Goal: Task Accomplishment & Management: Use online tool/utility

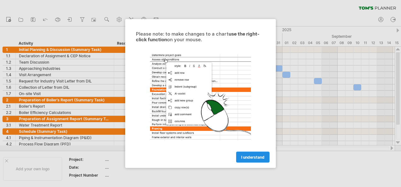
click at [250, 156] on span "I understand" at bounding box center [252, 157] width 23 height 5
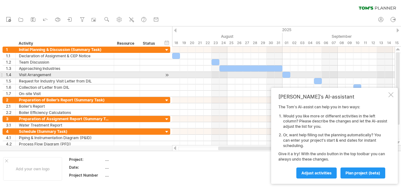
click at [401, 65] on html "progress(100%) Trying to reach [DOMAIN_NAME] Connected again... 0% clear filter…" at bounding box center [200, 94] width 401 height 189
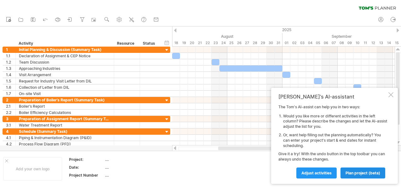
click at [355, 173] on span "plan project (beta)" at bounding box center [363, 173] width 35 height 5
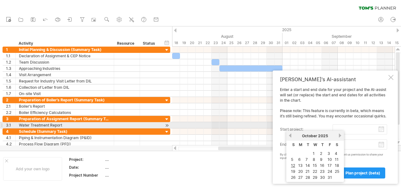
click at [337, 129] on input "start project:" at bounding box center [360, 130] width 55 height 10
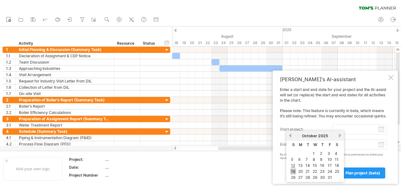
click at [293, 171] on link "19" at bounding box center [294, 172] width 6 height 6
type input "********"
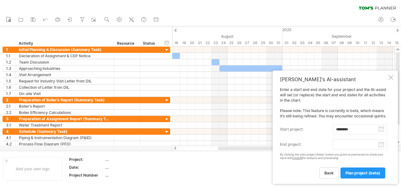
click at [349, 147] on body "progress(100%) Trying to reach [DOMAIN_NAME] Connected again... 0% clear filter…" at bounding box center [200, 94] width 401 height 189
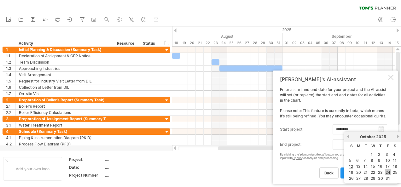
click at [386, 170] on link "24" at bounding box center [388, 173] width 6 height 6
type input "********"
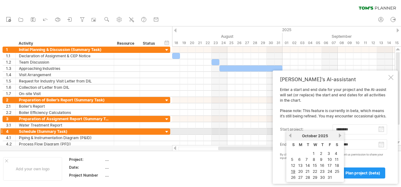
click at [344, 129] on input "********" at bounding box center [360, 130] width 55 height 10
click at [290, 134] on link "previous" at bounding box center [290, 135] width 5 height 5
click at [292, 134] on link "previous" at bounding box center [290, 135] width 5 height 5
click at [307, 172] on link "19" at bounding box center [308, 172] width 6 height 6
type input "********"
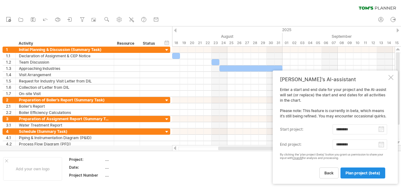
click at [349, 171] on span "plan project (beta)" at bounding box center [363, 173] width 35 height 5
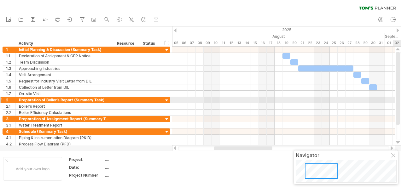
drag, startPoint x: 401, startPoint y: 100, endPoint x: 401, endPoint y: 129, distance: 29.3
click at [401, 129] on html "progress(100%) Trying to reach [DOMAIN_NAME] Connected again... 0% clear filter…" at bounding box center [200, 94] width 401 height 189
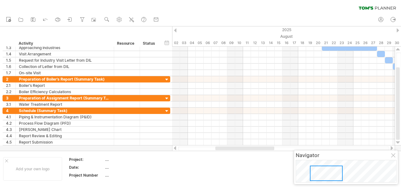
click at [320, 173] on div at bounding box center [326, 173] width 33 height 15
click at [312, 173] on div at bounding box center [326, 173] width 33 height 15
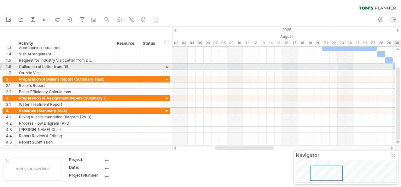
drag, startPoint x: 401, startPoint y: 115, endPoint x: 401, endPoint y: 78, distance: 37.2
click at [401, 78] on html "progress(100%) Trying to reach [DOMAIN_NAME] Connected again... 0% clear filter…" at bounding box center [200, 94] width 401 height 189
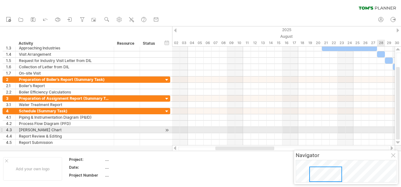
drag, startPoint x: 396, startPoint y: 80, endPoint x: 373, endPoint y: 126, distance: 51.6
click at [373, 126] on div "Trying to reach [DOMAIN_NAME] Connected again... 0% clear filter new 1" at bounding box center [200, 93] width 401 height 187
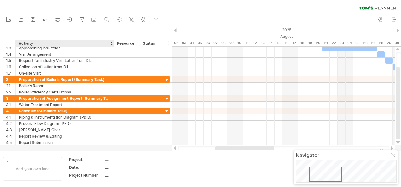
click at [95, 158] on div "Project:" at bounding box center [86, 159] width 35 height 5
click at [105, 158] on div "...." at bounding box center [131, 159] width 53 height 5
click at [129, 39] on div "hide start/end/duration show start/end/duration ******** Activity ******** Reso…" at bounding box center [86, 36] width 172 height 20
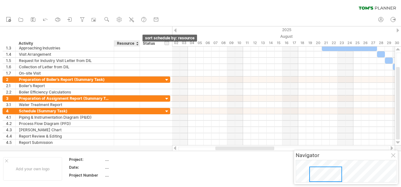
click at [136, 43] on div at bounding box center [137, 43] width 3 height 6
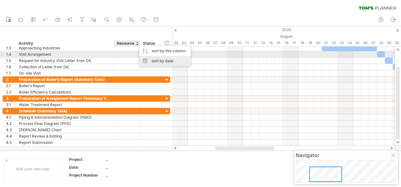
click at [146, 56] on div "sort by date" at bounding box center [164, 61] width 51 height 10
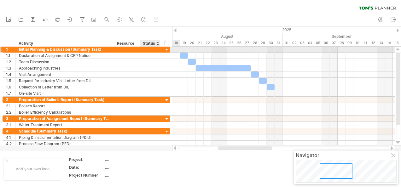
click at [165, 49] on div at bounding box center [167, 50] width 6 height 6
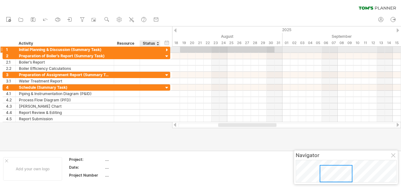
click at [167, 50] on div at bounding box center [167, 50] width 6 height 6
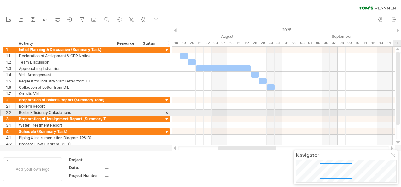
drag, startPoint x: 401, startPoint y: 113, endPoint x: 397, endPoint y: 108, distance: 6.5
click at [397, 108] on div at bounding box center [398, 95] width 5 height 87
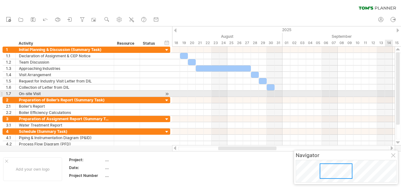
drag, startPoint x: 397, startPoint y: 108, endPoint x: 388, endPoint y: 96, distance: 15.2
click at [388, 96] on div "Trying to reach [DOMAIN_NAME] Connected again... 0% clear filter new 1" at bounding box center [200, 93] width 401 height 187
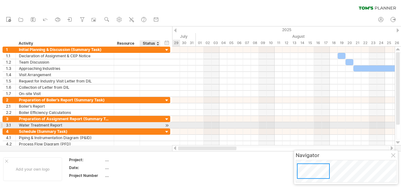
drag, startPoint x: 245, startPoint y: 150, endPoint x: 150, endPoint y: 126, distance: 98.1
click at [150, 126] on div "Trying to reach [DOMAIN_NAME] Connected again... 0% clear filter new 1" at bounding box center [200, 93] width 401 height 187
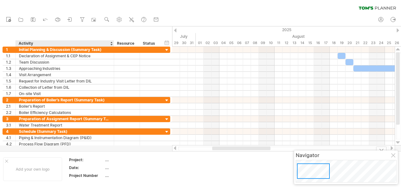
click at [110, 161] on div "...." at bounding box center [131, 159] width 53 height 5
click at [110, 161] on input "text" at bounding box center [130, 159] width 50 height 5
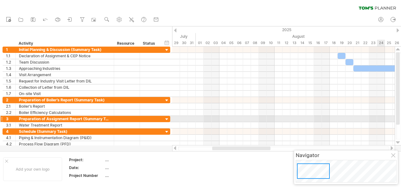
drag, startPoint x: 401, startPoint y: 97, endPoint x: 386, endPoint y: 118, distance: 25.6
click at [386, 118] on div "Trying to reach [DOMAIN_NAME] Connected again... 0% clear filter new 1" at bounding box center [200, 93] width 401 height 187
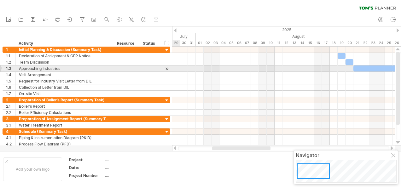
click at [167, 68] on div at bounding box center [167, 69] width 6 height 7
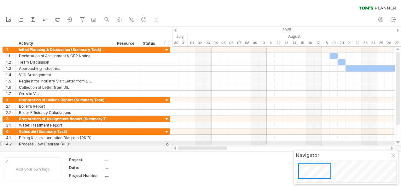
drag, startPoint x: 227, startPoint y: 148, endPoint x: 168, endPoint y: 143, distance: 59.1
click at [168, 143] on div "Trying to reach [DOMAIN_NAME] Connected again... 0% clear filter new 1" at bounding box center [200, 93] width 401 height 187
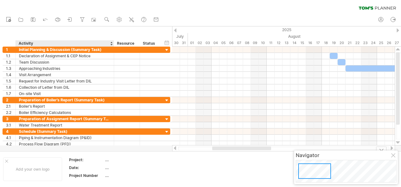
click at [108, 157] on div "...." at bounding box center [131, 159] width 53 height 5
click at [108, 157] on input "text" at bounding box center [130, 159] width 50 height 5
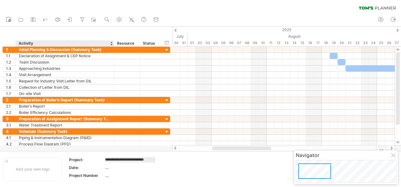
type input "**********"
click at [108, 167] on div "...." at bounding box center [131, 167] width 53 height 5
click at [108, 167] on input "text" at bounding box center [130, 167] width 50 height 5
type input "*"
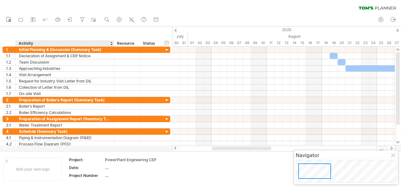
click at [107, 174] on div "...." at bounding box center [131, 175] width 53 height 5
click at [107, 174] on input "text" at bounding box center [130, 175] width 50 height 5
type input "**"
click at [113, 166] on div "...." at bounding box center [131, 167] width 53 height 5
click at [113, 166] on input "text" at bounding box center [130, 167] width 50 height 5
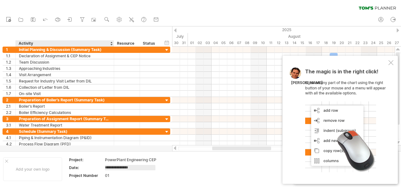
type input "**********"
click at [7, 161] on div at bounding box center [6, 161] width 3 height 3
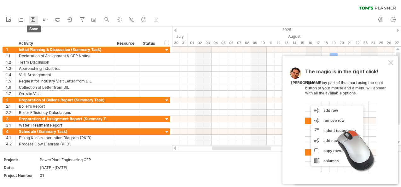
click at [33, 18] on rect at bounding box center [33, 18] width 2 height 1
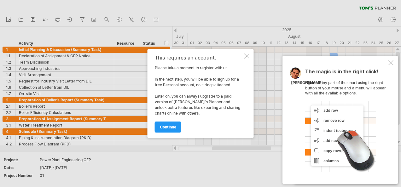
click at [243, 55] on div "This requires an account. Please take a moment to register with us. In the next…" at bounding box center [201, 93] width 106 height 89
click at [245, 56] on div at bounding box center [246, 56] width 5 height 5
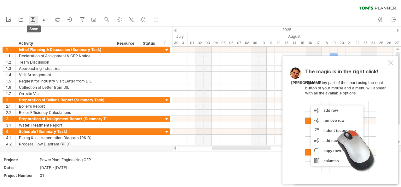
click at [31, 20] on icon at bounding box center [33, 19] width 6 height 6
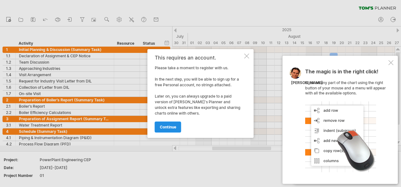
click at [171, 124] on link "continue" at bounding box center [168, 127] width 26 height 11
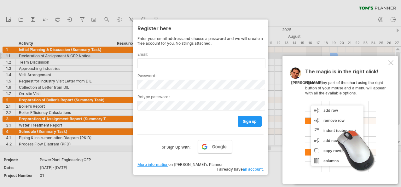
click at [163, 57] on div "Email:" at bounding box center [201, 57] width 126 height 21
click at [164, 58] on input "text" at bounding box center [202, 63] width 128 height 10
type input "**********"
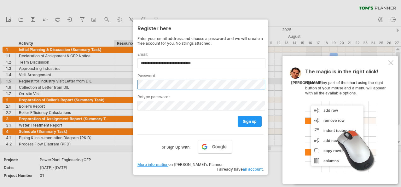
click at [134, 82] on div "**********" at bounding box center [200, 98] width 135 height 156
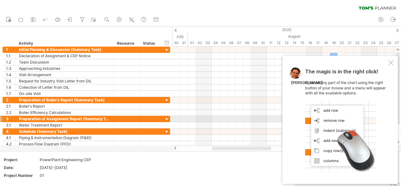
click at [245, 119] on div "Trying to reach [DOMAIN_NAME] Connected again... 0% clear filter new 1" at bounding box center [200, 93] width 401 height 187
click at [37, 20] on link "save" at bounding box center [33, 20] width 9 height 8
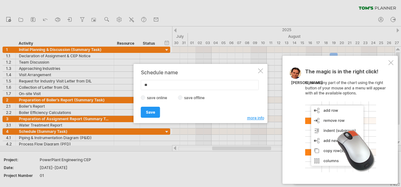
type input "*"
type input "**********"
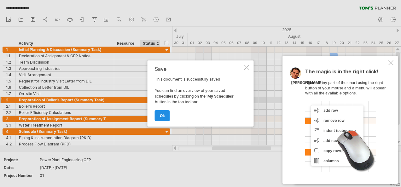
click at [165, 120] on link "ok" at bounding box center [162, 115] width 15 height 11
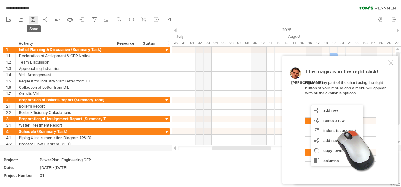
click at [36, 21] on icon at bounding box center [33, 19] width 6 height 6
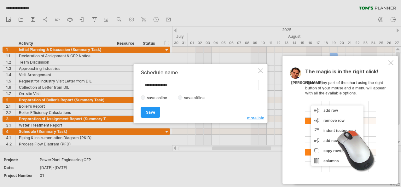
click at [185, 97] on label "save offline" at bounding box center [196, 98] width 27 height 5
click at [145, 110] on link "Save" at bounding box center [150, 112] width 19 height 11
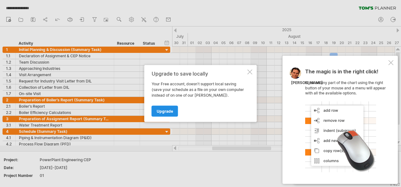
click at [166, 109] on span "Upgrade" at bounding box center [165, 111] width 16 height 5
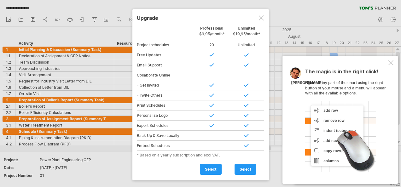
click at [259, 18] on div at bounding box center [261, 17] width 5 height 5
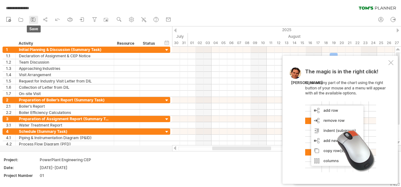
click at [31, 18] on icon at bounding box center [33, 20] width 4 height 4
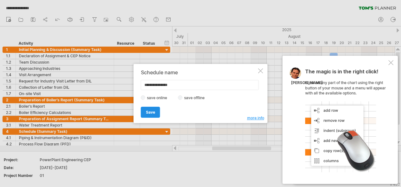
click at [148, 109] on link "Save" at bounding box center [150, 112] width 19 height 11
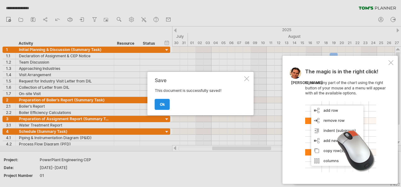
click at [166, 104] on link "ok" at bounding box center [162, 104] width 15 height 11
